Goal: Check status

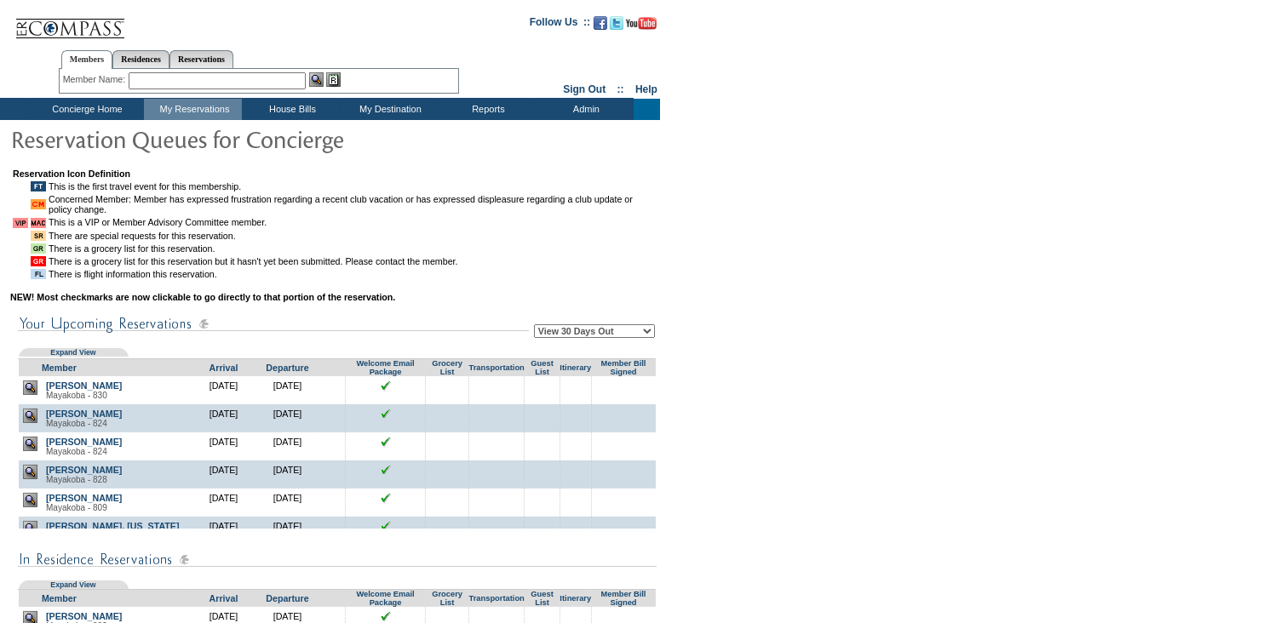
click at [646, 333] on select "View 30 Days Out View 60 Days Out View 90 Days Out" at bounding box center [594, 331] width 121 height 14
select select "60"
click at [535, 327] on select "View 30 Days Out View 60 Days Out View 90 Days Out" at bounding box center [594, 331] width 121 height 14
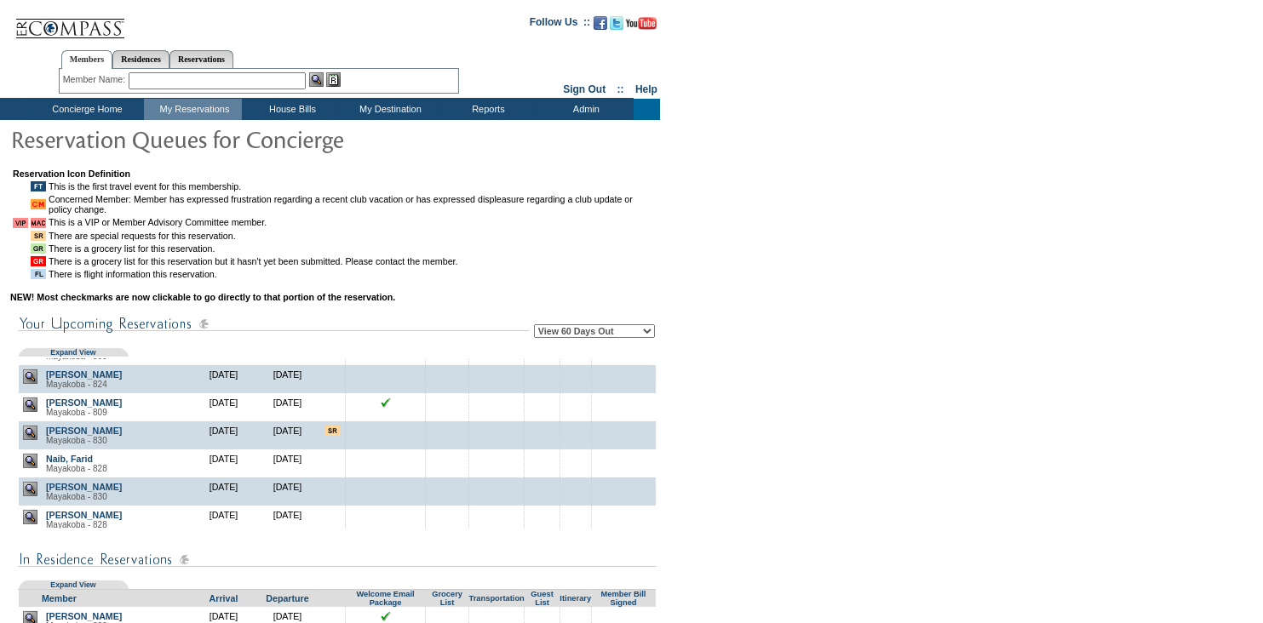
scroll to position [920, 0]
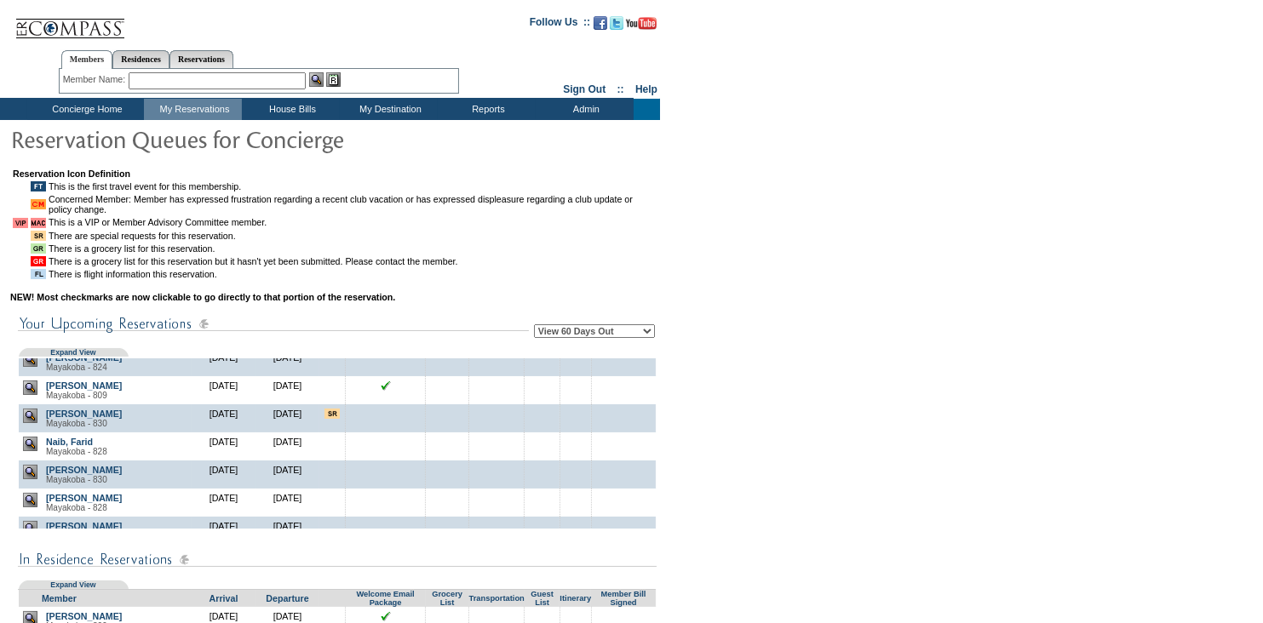
click at [26, 395] on img at bounding box center [30, 388] width 14 height 14
